Goal: Task Accomplishment & Management: Manage account settings

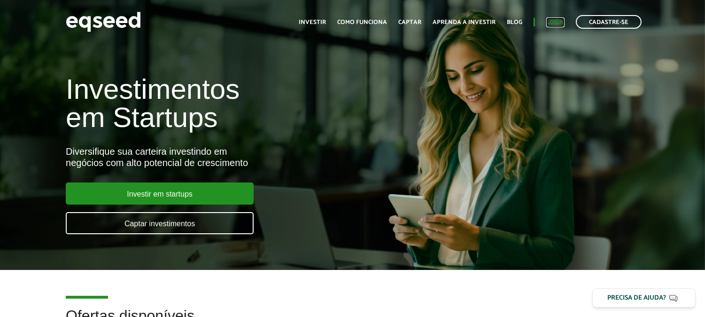
click at [550, 22] on link "Login" at bounding box center [555, 22] width 18 height 6
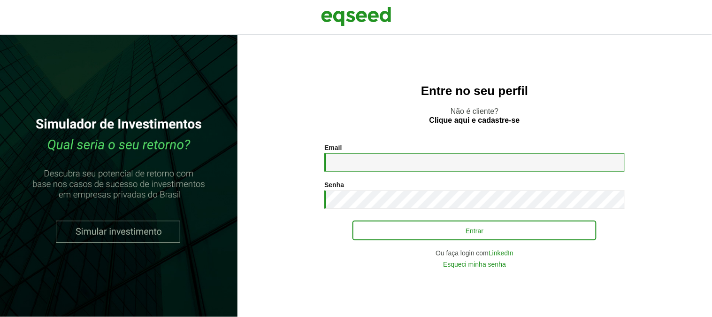
type input "**********"
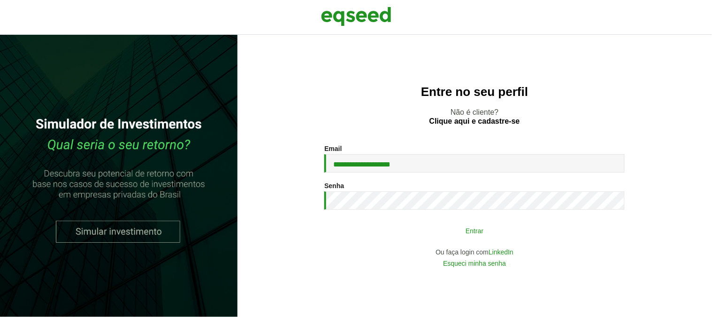
click at [401, 238] on button "Entrar" at bounding box center [475, 230] width 244 height 18
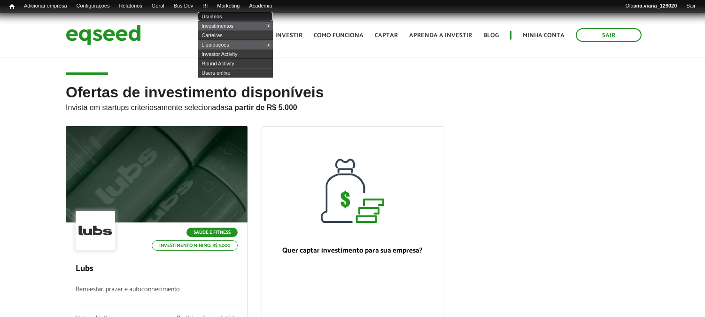
click at [222, 17] on link "Usuários" at bounding box center [235, 16] width 75 height 9
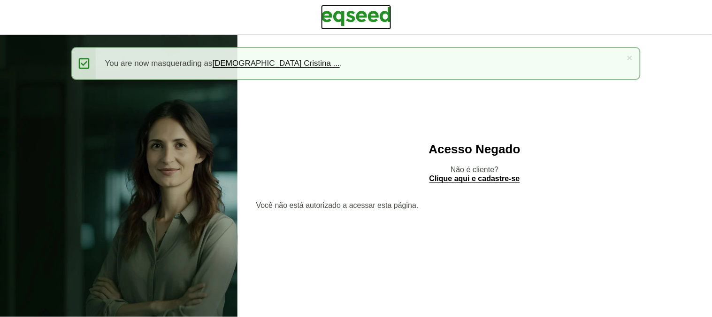
click at [364, 11] on img at bounding box center [356, 16] width 70 height 23
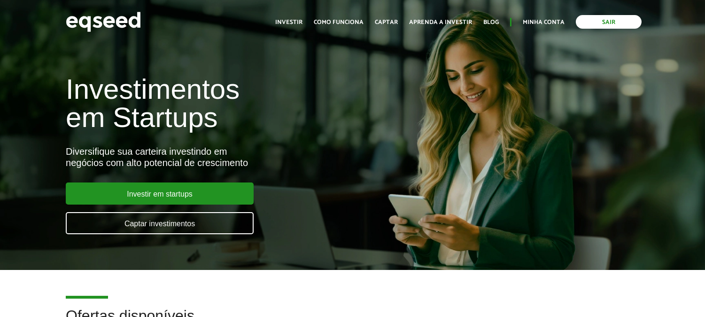
click at [613, 21] on link "Sair" at bounding box center [609, 22] width 66 height 14
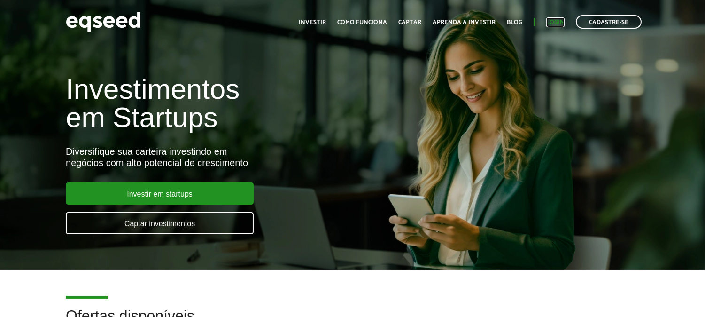
click at [550, 23] on link "Login" at bounding box center [555, 22] width 18 height 6
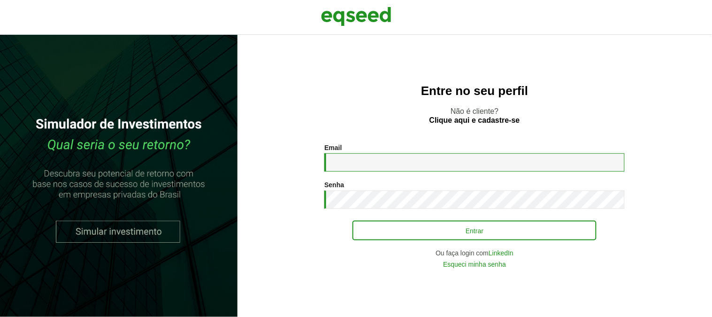
type input "**********"
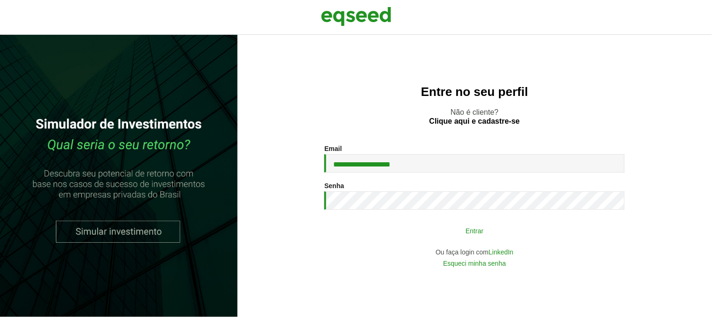
click at [508, 233] on button "Entrar" at bounding box center [475, 230] width 244 height 18
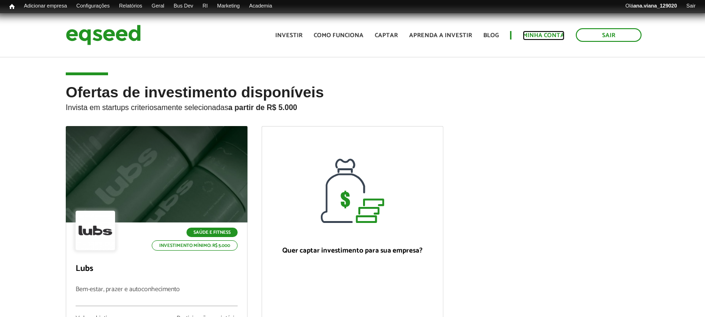
click at [540, 32] on link "Minha conta" at bounding box center [544, 35] width 42 height 6
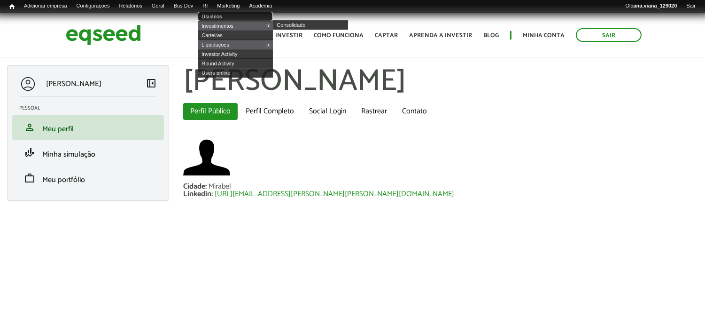
click at [224, 15] on link "Usuários" at bounding box center [235, 16] width 75 height 9
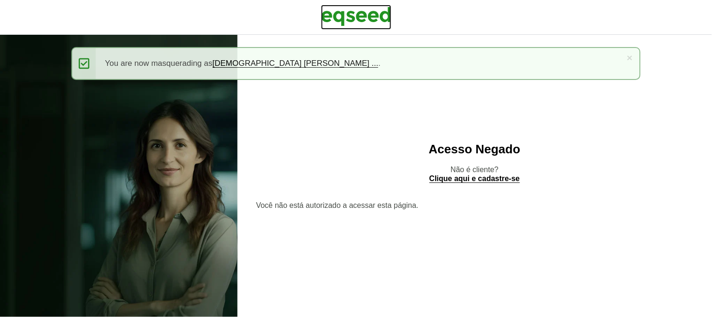
click at [346, 19] on img at bounding box center [356, 16] width 70 height 23
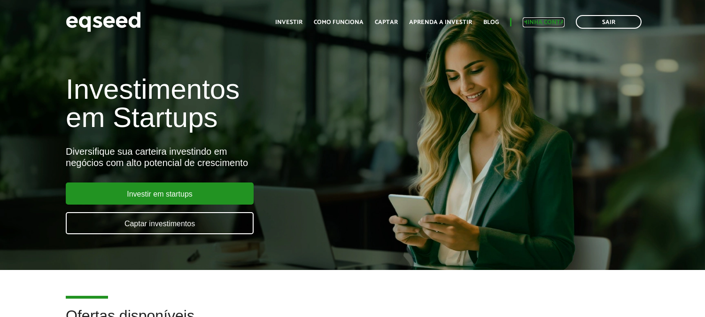
click at [548, 19] on link "Minha conta" at bounding box center [544, 22] width 42 height 6
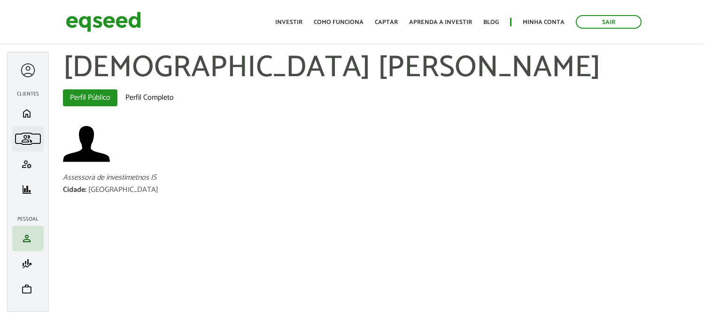
click at [27, 133] on span "group" at bounding box center [26, 138] width 11 height 11
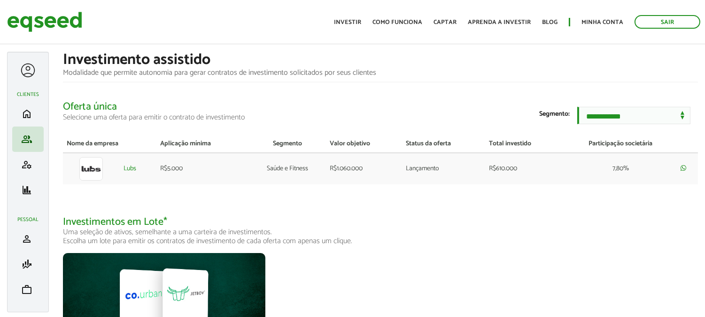
click at [25, 68] on div at bounding box center [27, 70] width 17 height 17
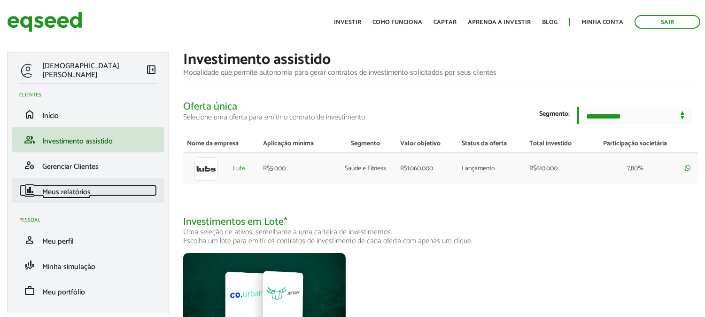
click at [85, 190] on span "Meus relatórios" at bounding box center [66, 192] width 48 height 13
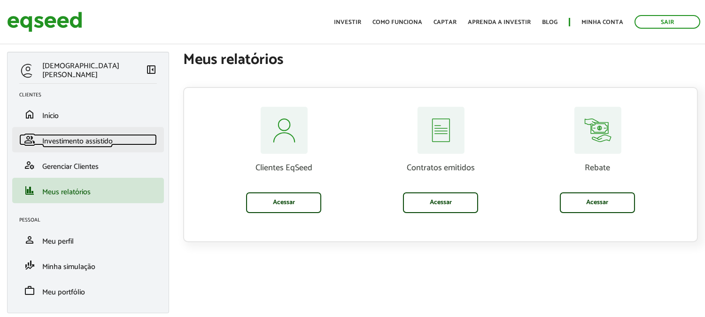
click at [85, 143] on span "Investimento assistido" at bounding box center [77, 141] width 70 height 13
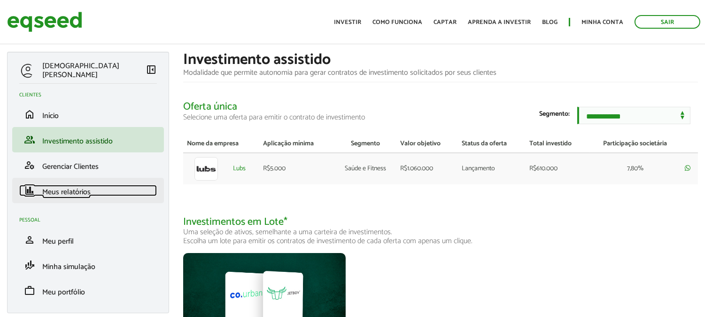
click at [76, 195] on span "Meus relatórios" at bounding box center [66, 192] width 48 height 13
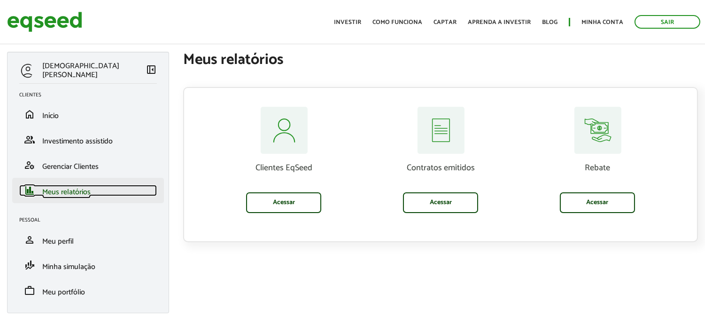
click at [62, 194] on span "Meus relatórios" at bounding box center [66, 192] width 48 height 13
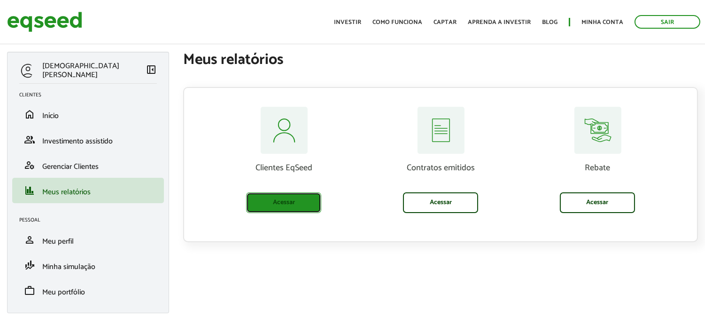
click at [303, 205] on link "Acessar" at bounding box center [283, 202] width 75 height 21
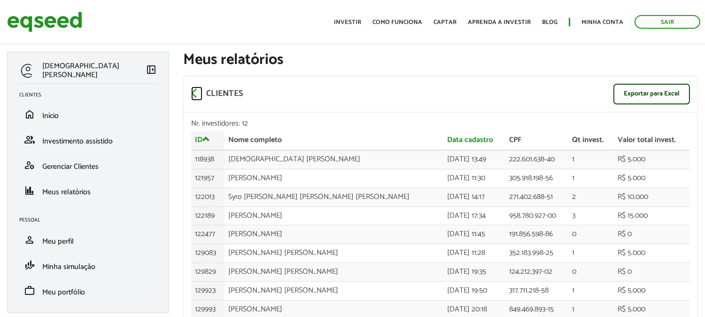
click at [196, 88] on span "arrow_back_ios" at bounding box center [196, 92] width 11 height 11
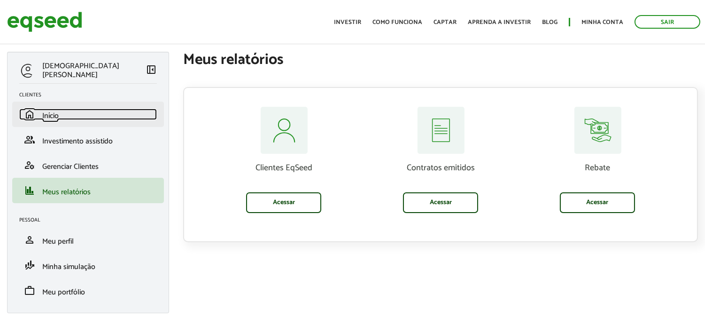
click at [58, 115] on span "Início" at bounding box center [50, 115] width 16 height 13
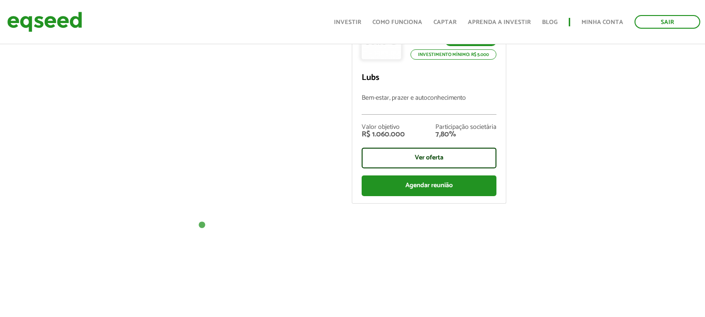
scroll to position [626, 0]
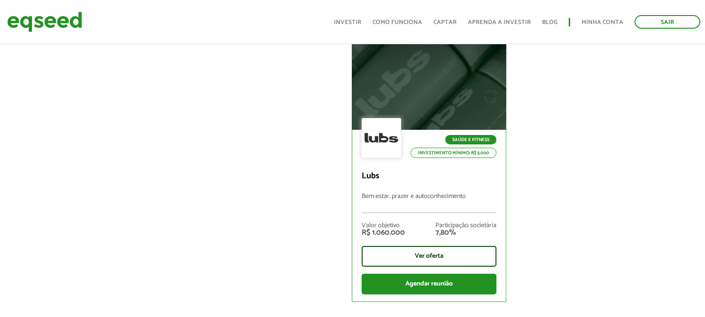
scroll to position [0, 0]
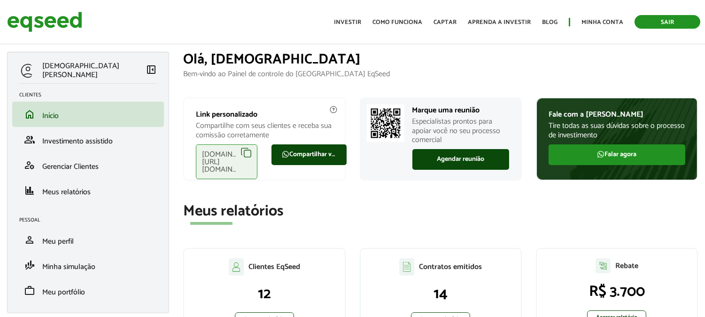
click at [664, 25] on link "Sair" at bounding box center [668, 22] width 66 height 14
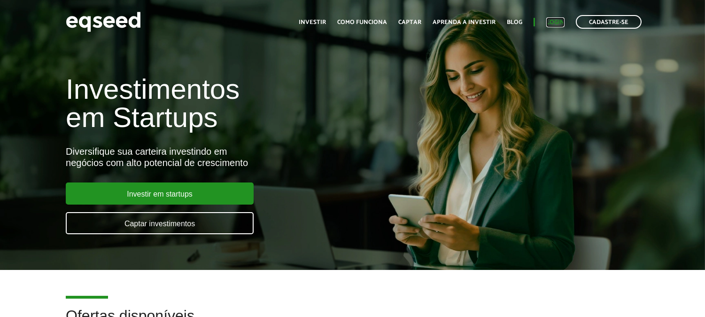
click at [557, 19] on link "Login" at bounding box center [555, 22] width 18 height 6
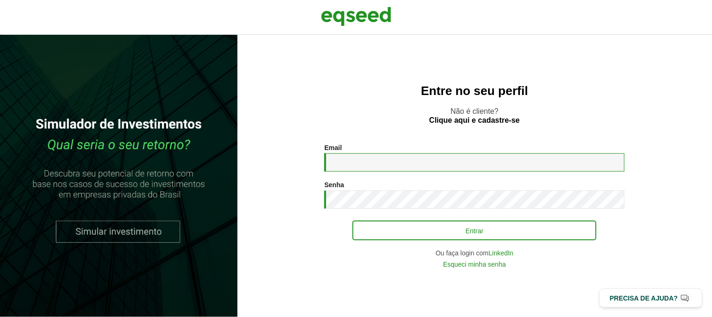
type input "**********"
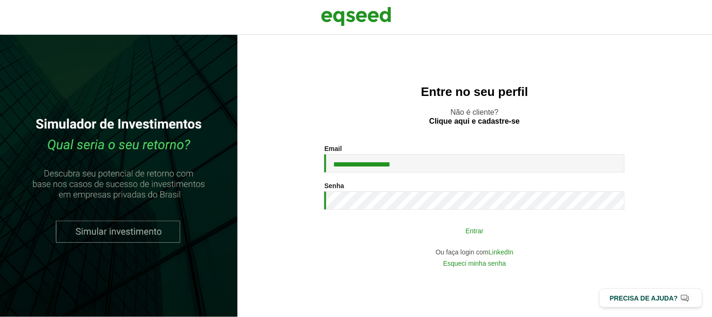
click at [421, 233] on button "Entrar" at bounding box center [475, 230] width 244 height 18
